Goal: Task Accomplishment & Management: Use online tool/utility

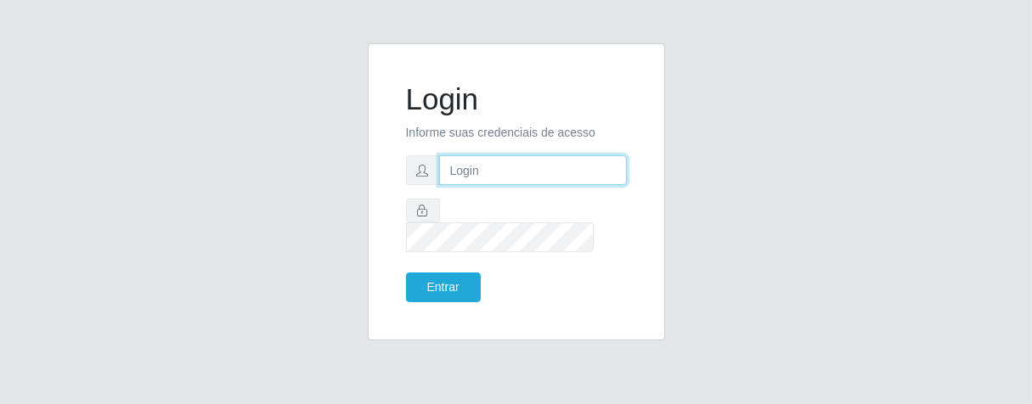
click at [512, 185] on input "text" at bounding box center [533, 170] width 188 height 30
type input "[PERSON_NAME]"
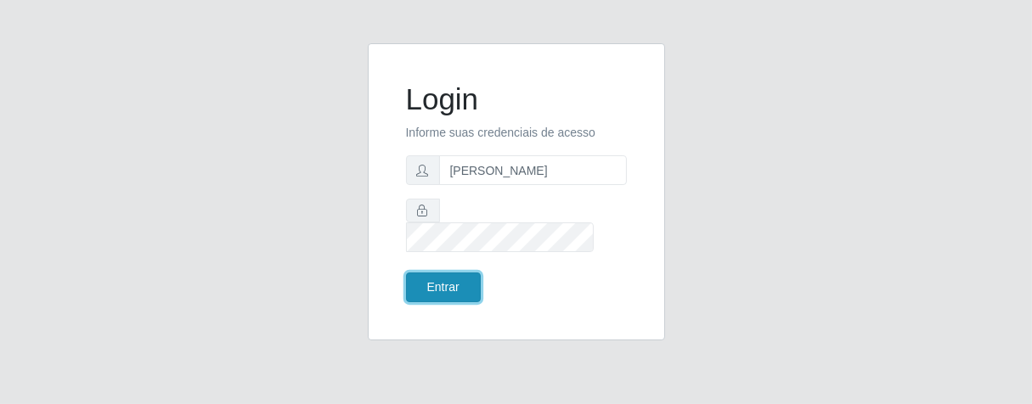
click at [418, 282] on button "Entrar" at bounding box center [443, 288] width 75 height 30
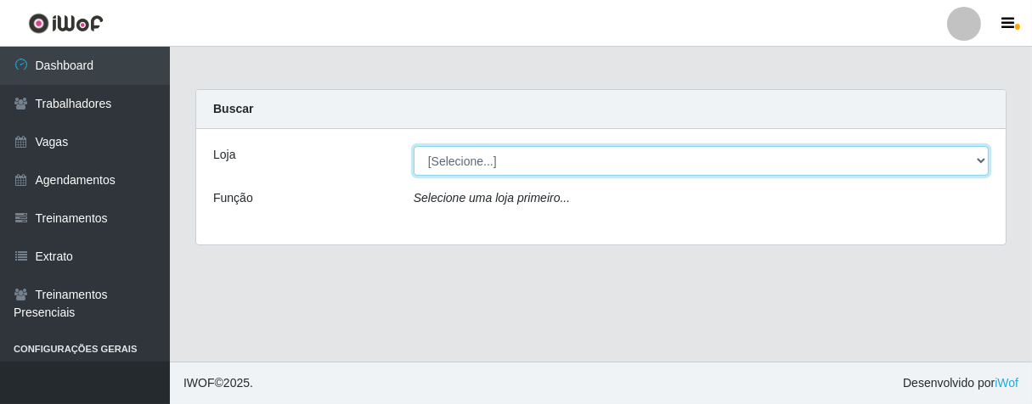
click at [980, 160] on select "[Selecione...] Superbox [GEOGRAPHIC_DATA] - Bessa" at bounding box center [701, 161] width 575 height 30
select select "206"
click at [414, 146] on select "[Selecione...] Superbox [GEOGRAPHIC_DATA] - Bessa" at bounding box center [701, 161] width 575 height 30
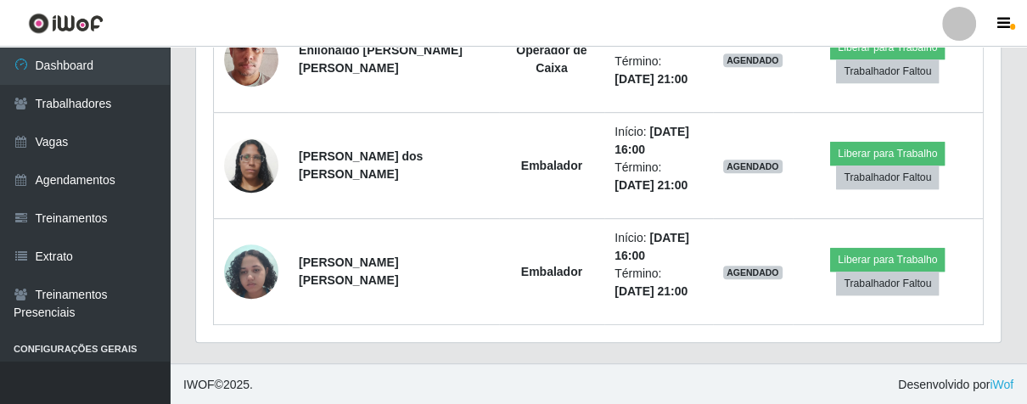
scroll to position [549, 0]
